Goal: Transaction & Acquisition: Purchase product/service

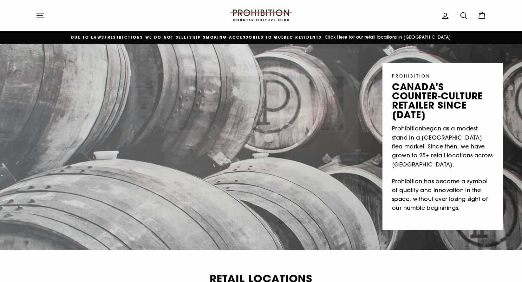
click at [349, 45] on icon "button" at bounding box center [349, 47] width 9 height 9
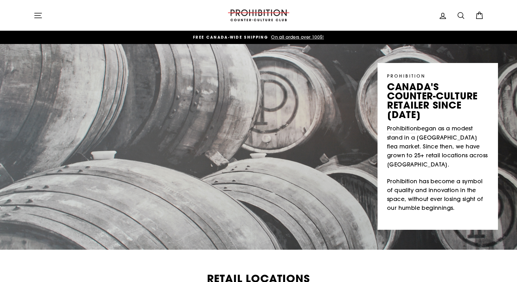
click at [394, 16] on icon at bounding box center [479, 15] width 9 height 9
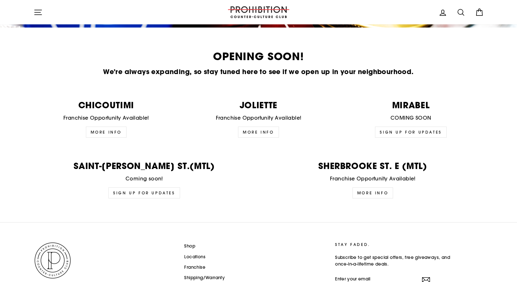
scroll to position [1546, 0]
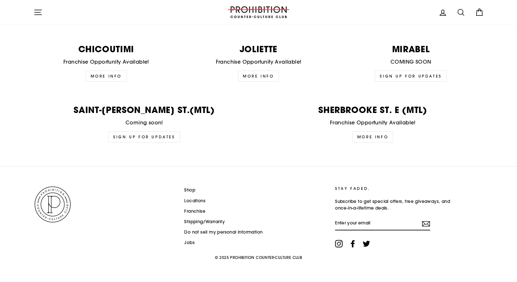
click at [189, 189] on link "Shop" at bounding box center [189, 191] width 11 height 10
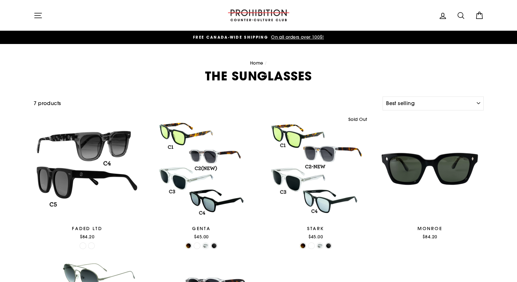
select select "best-selling"
